Goal: Use online tool/utility: Utilize a website feature to perform a specific function

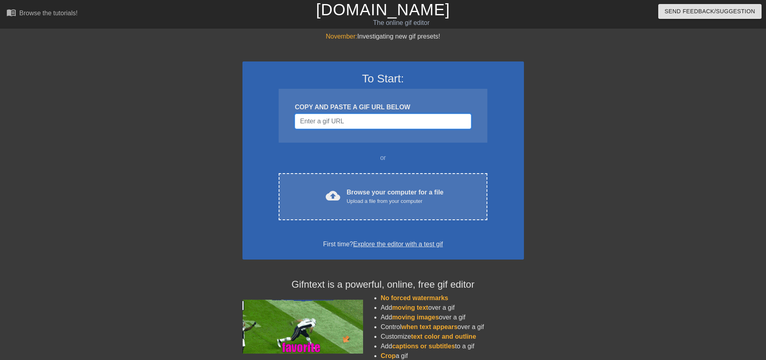
click at [375, 120] on input "Username" at bounding box center [383, 121] width 176 height 15
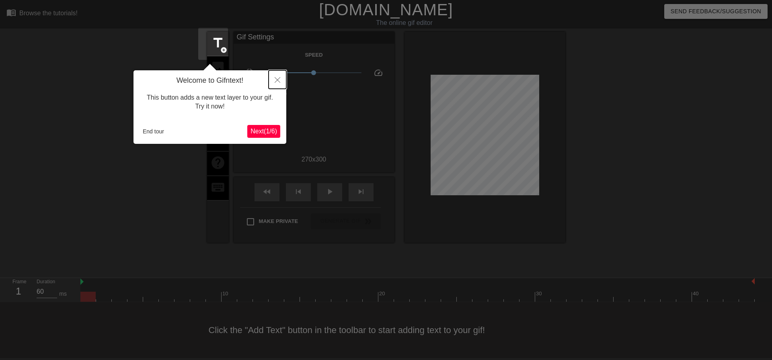
click at [276, 78] on icon "Close" at bounding box center [278, 80] width 6 height 6
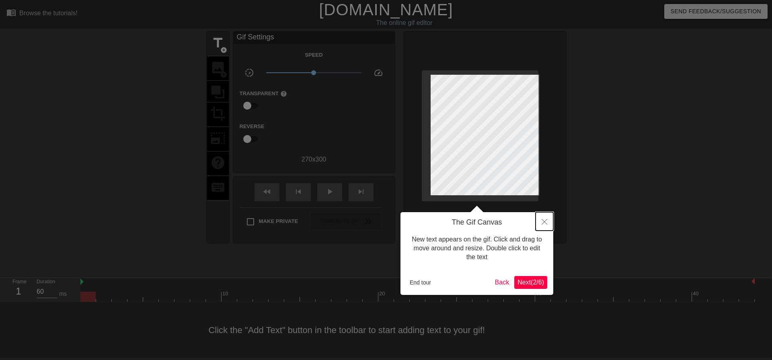
click at [545, 222] on icon "Close" at bounding box center [545, 222] width 6 height 6
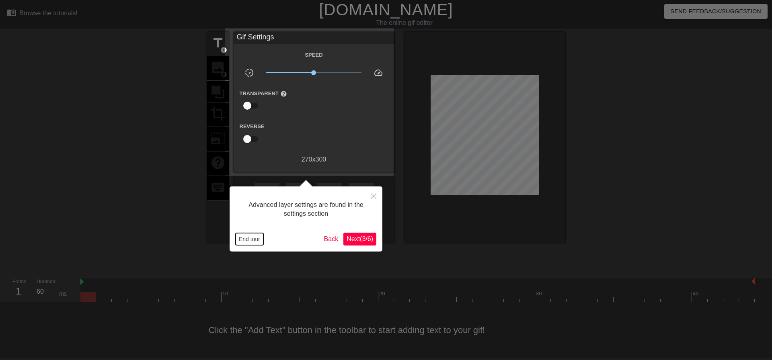
click at [256, 240] on button "End tour" at bounding box center [250, 239] width 28 height 12
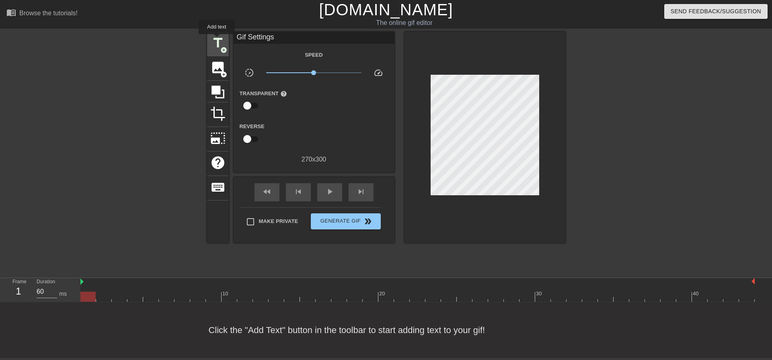
click at [217, 40] on span "title" at bounding box center [217, 42] width 15 height 15
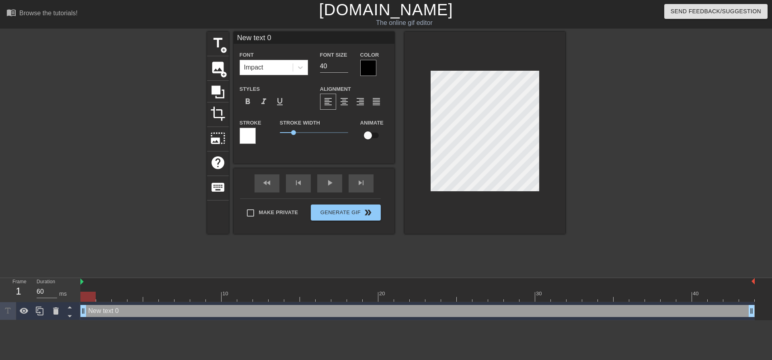
click at [268, 38] on input "New text 0" at bounding box center [314, 38] width 161 height 12
drag, startPoint x: 275, startPoint y: 37, endPoint x: 231, endPoint y: 39, distance: 44.3
click at [234, 39] on input "New text 0" at bounding box center [314, 38] width 161 height 12
type input "Béréniiiiiice"
click at [341, 214] on button "Generate Gif double_arrow" at bounding box center [346, 213] width 70 height 16
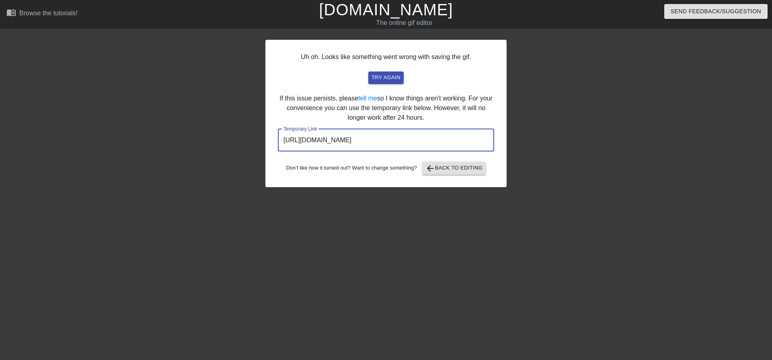
drag, startPoint x: 447, startPoint y: 141, endPoint x: 253, endPoint y: 143, distance: 194.7
click at [253, 143] on div "Uh oh. Looks like something went wrong with saving the gif. try again If this i…" at bounding box center [386, 152] width 772 height 241
